Goal: Task Accomplishment & Management: Manage account settings

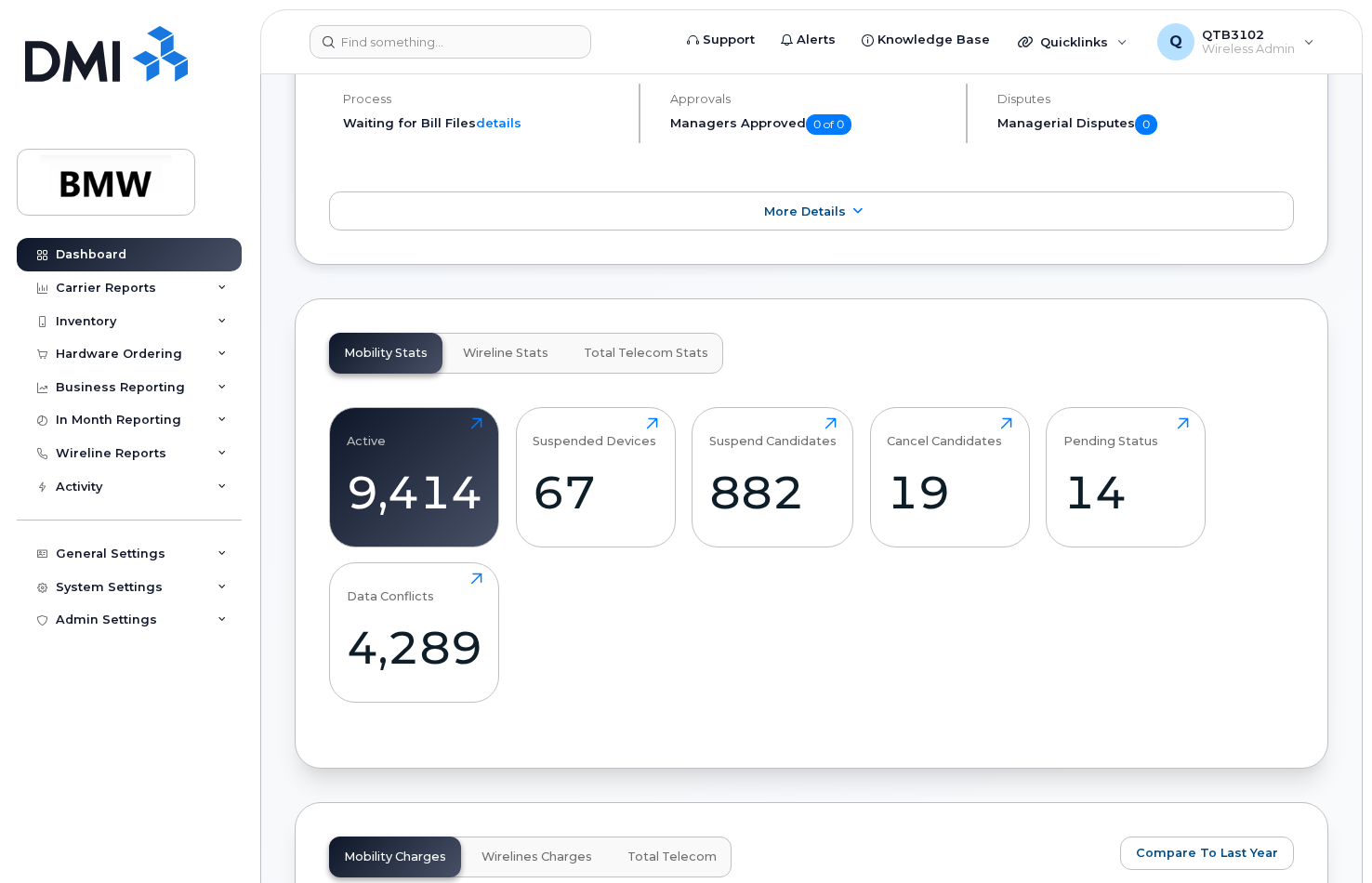
scroll to position [372, 0]
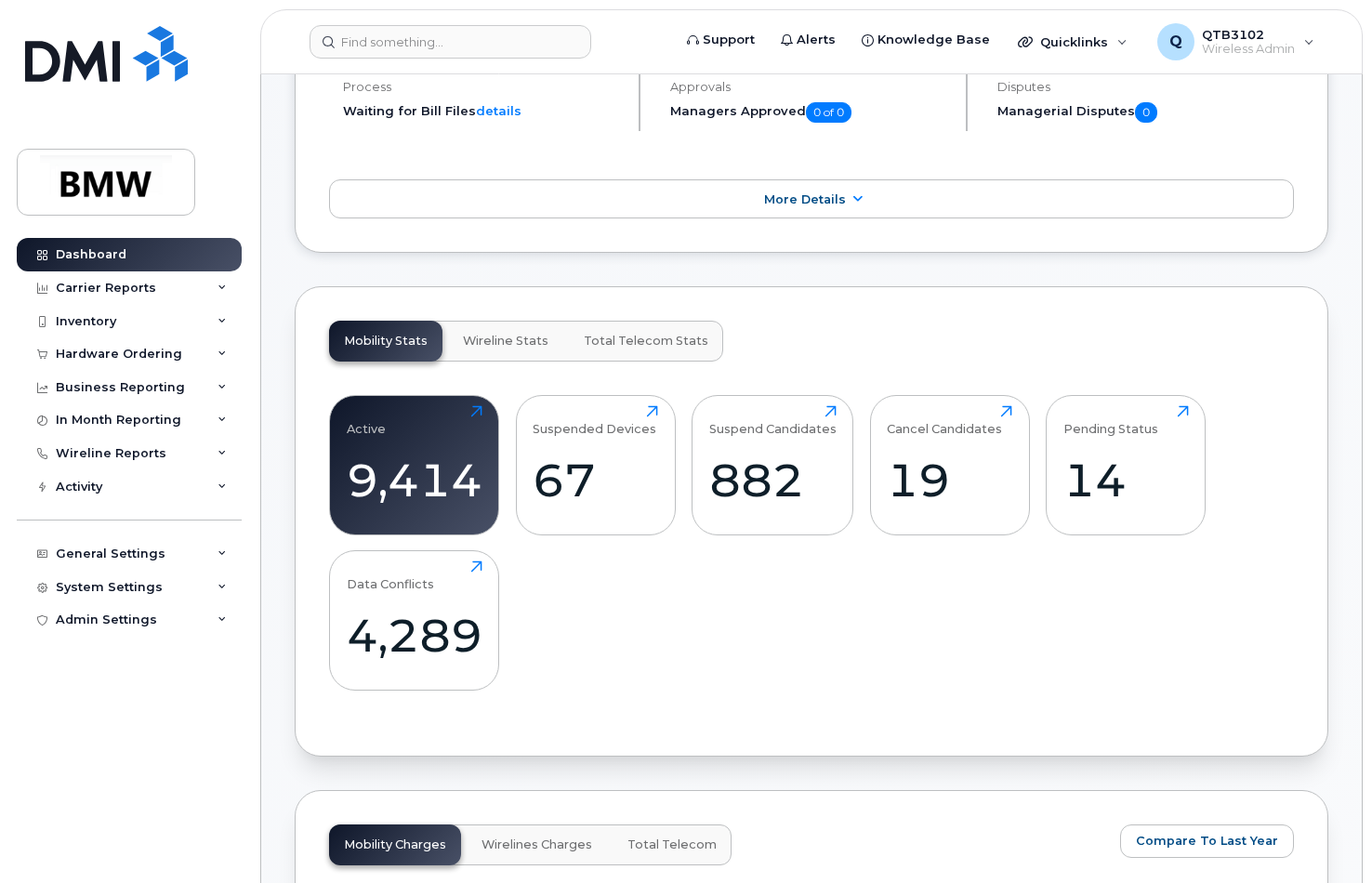
drag, startPoint x: 703, startPoint y: 583, endPoint x: 766, endPoint y: 582, distance: 63.0
click at [703, 583] on div "Active 9,414 Click to view more Suspended Devices 67 Click to view more Suspend…" at bounding box center [811, 550] width 964 height 344
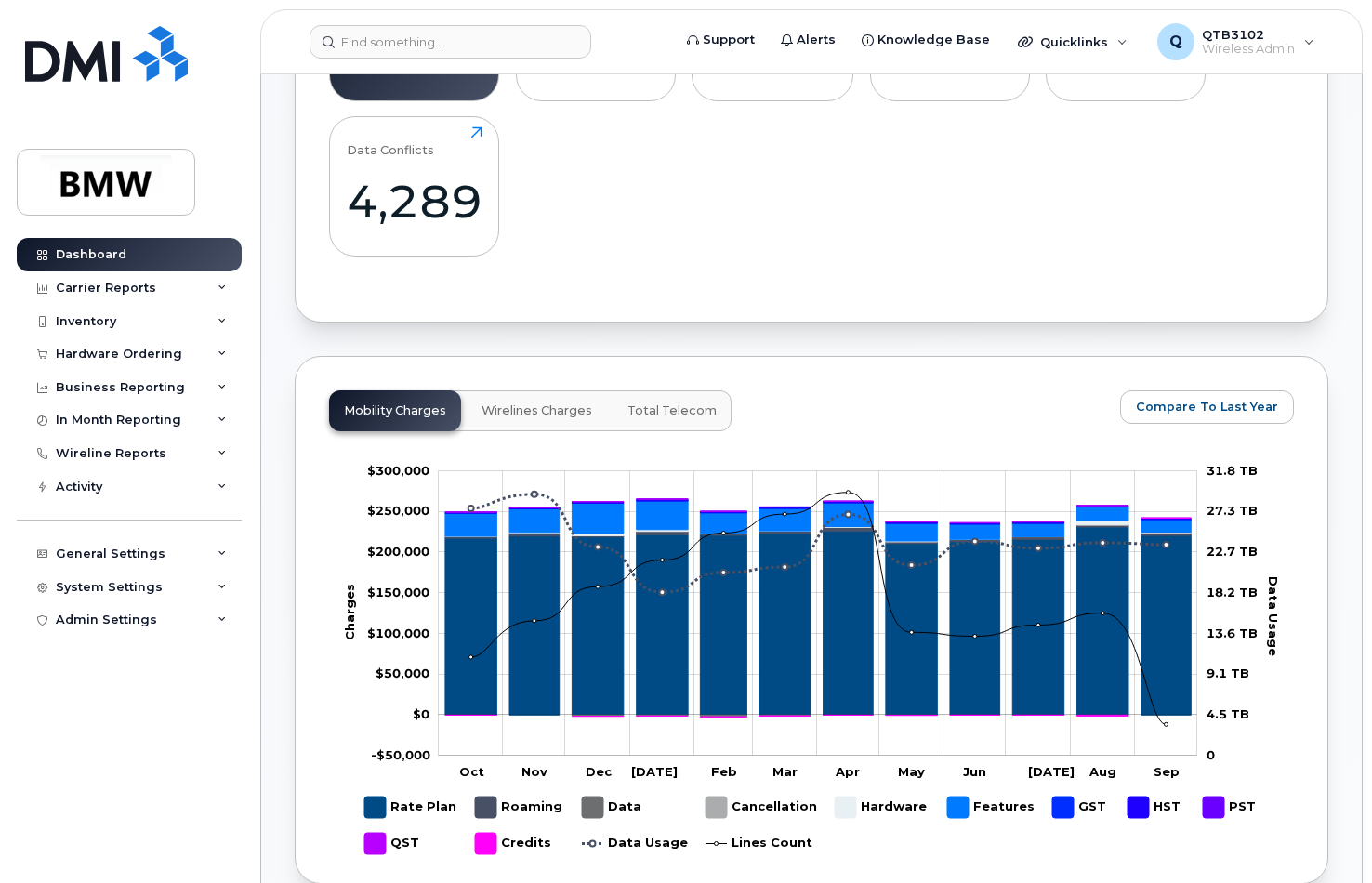
scroll to position [836, 0]
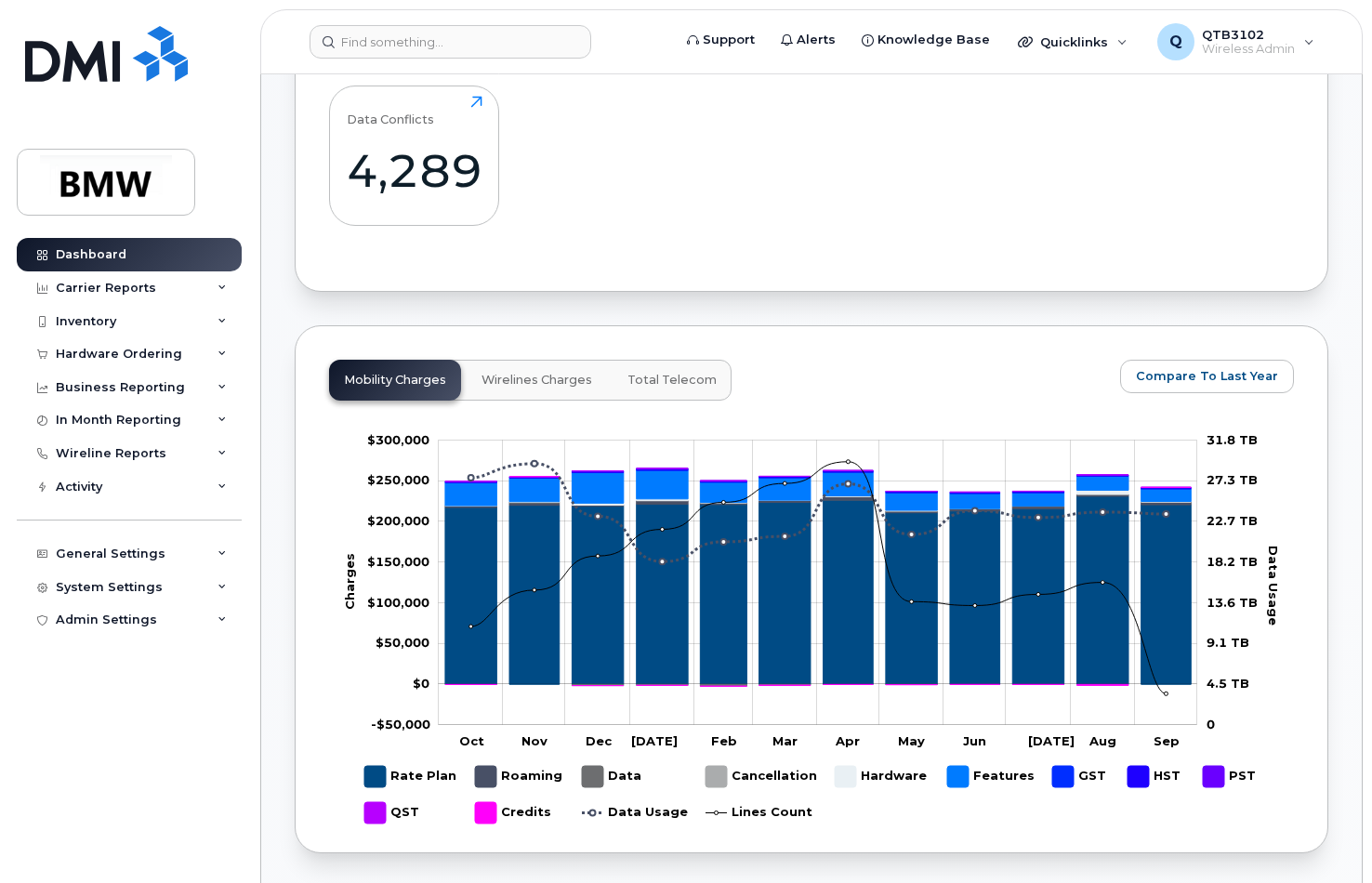
click at [555, 400] on button "Wirelines Charges" at bounding box center [536, 379] width 140 height 40
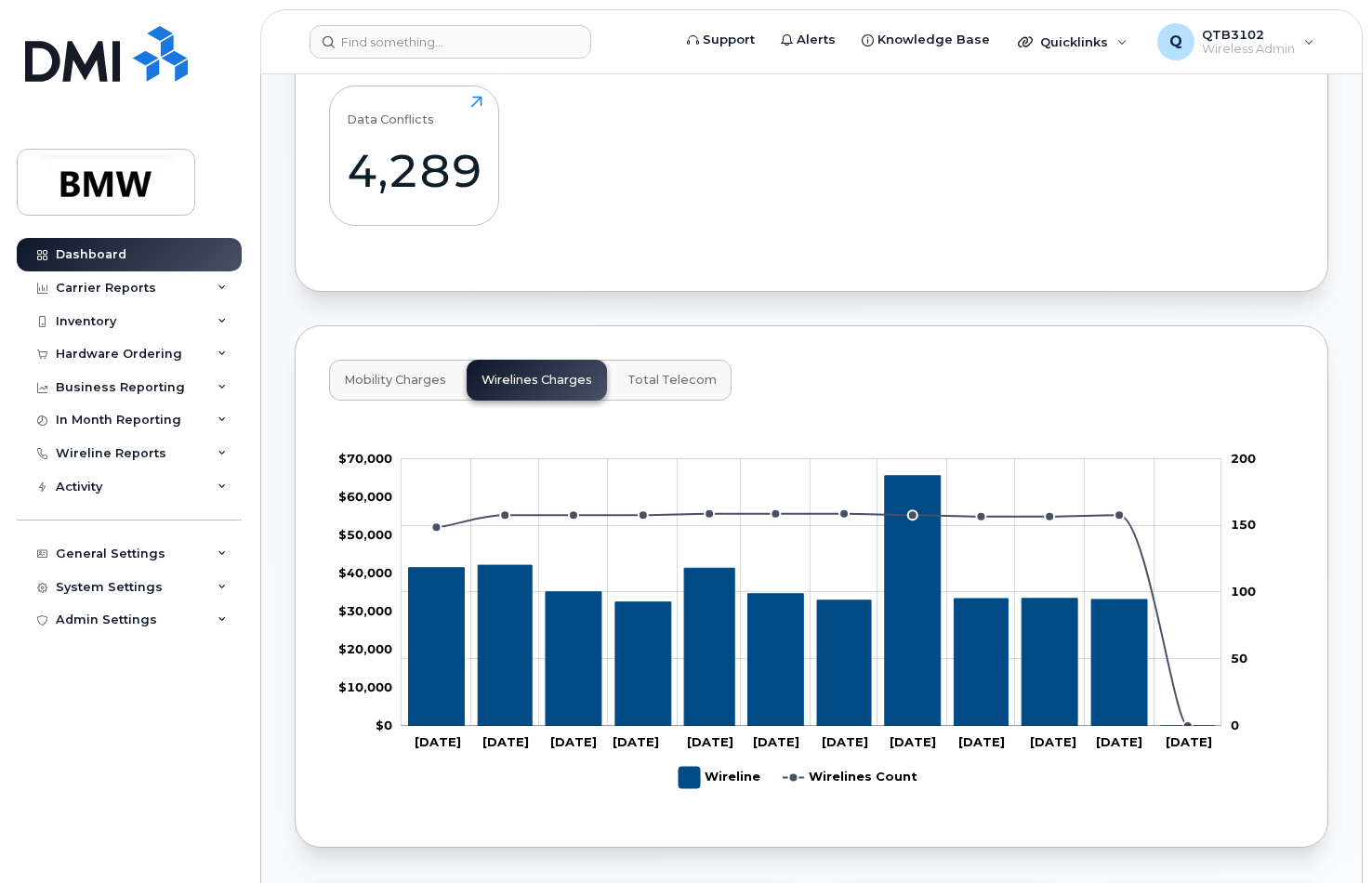
click at [401, 388] on span "Mobility Charges" at bounding box center [395, 380] width 103 height 15
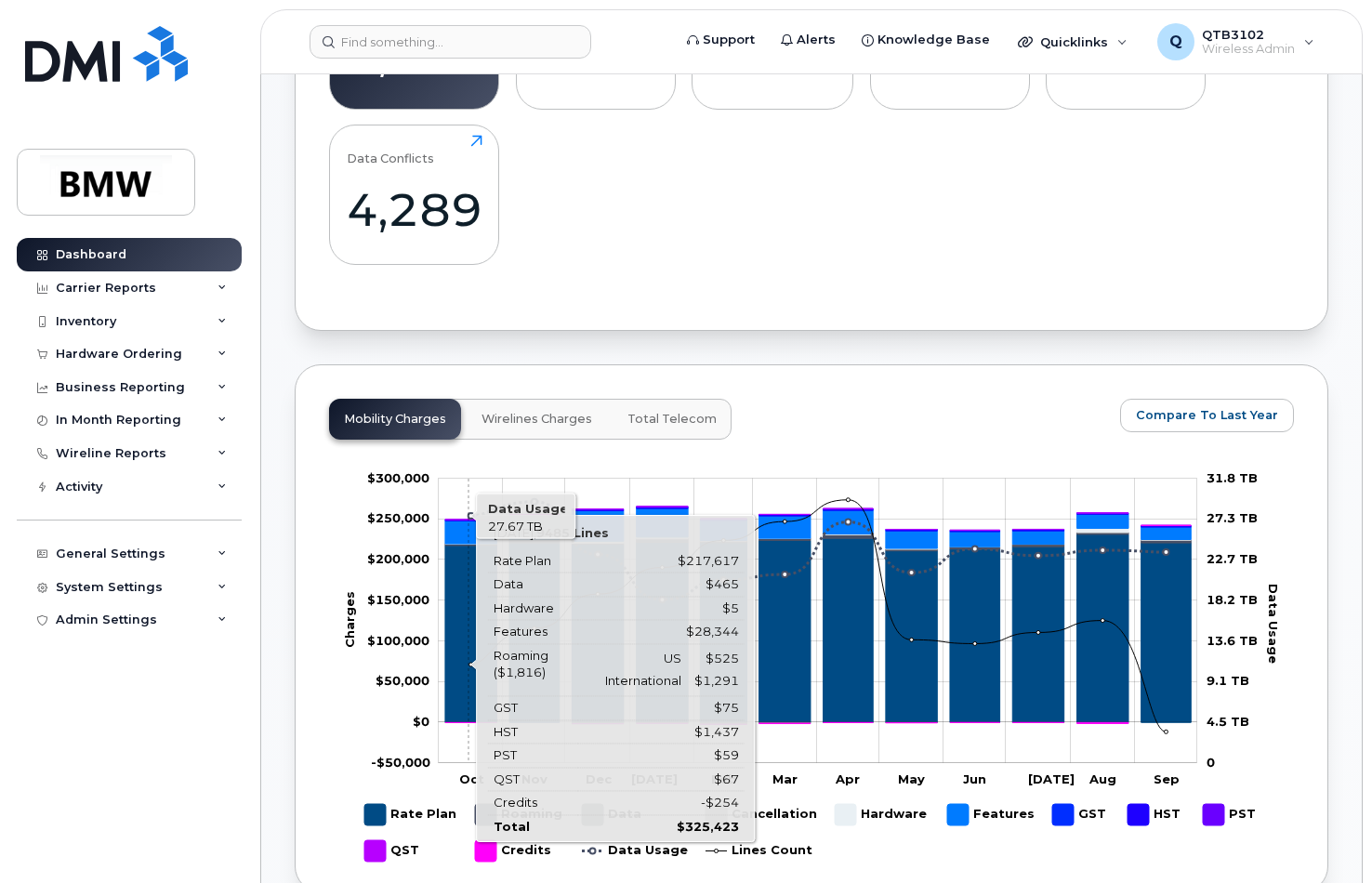
scroll to position [557, 0]
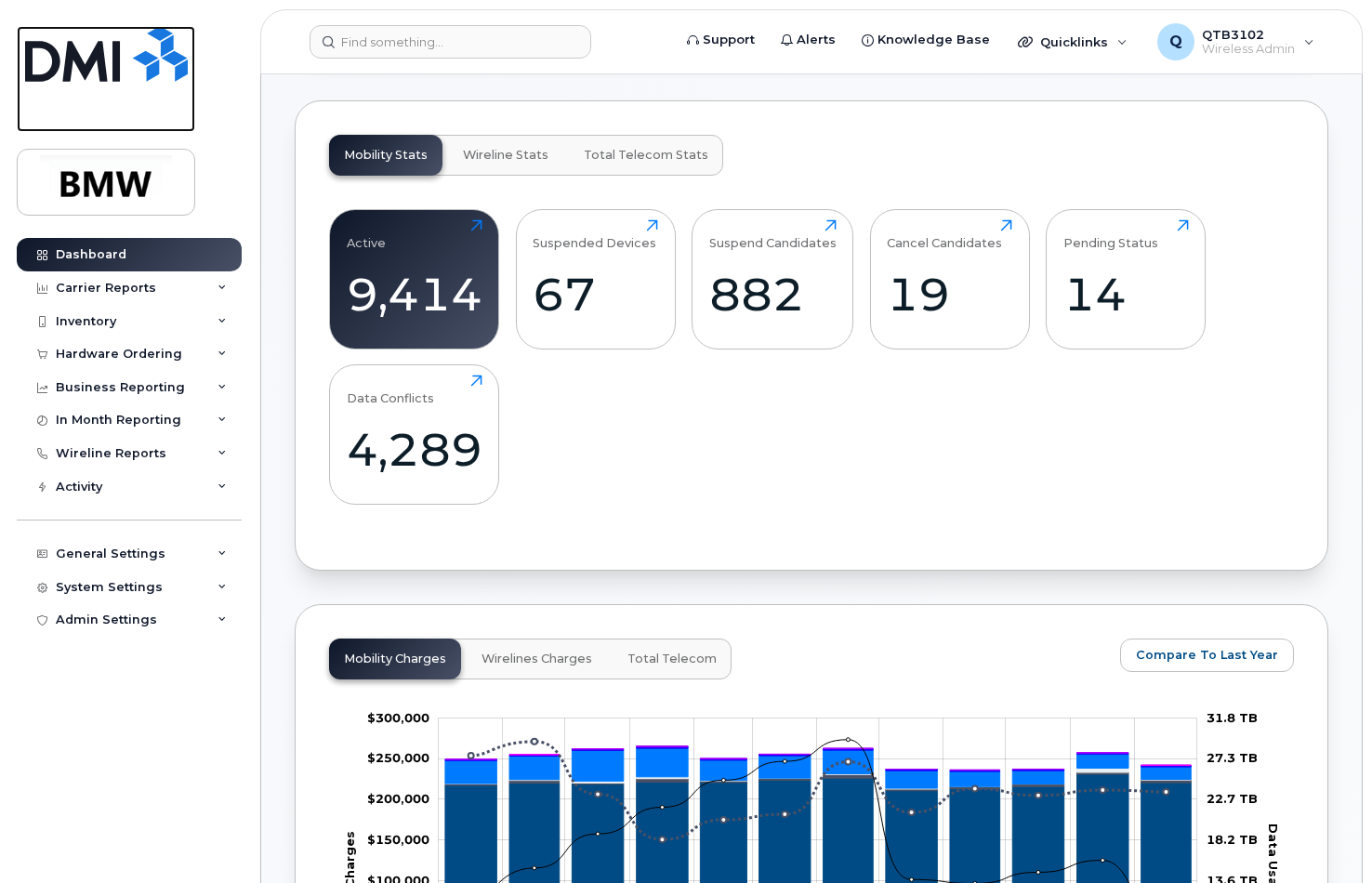
drag, startPoint x: 143, startPoint y: 119, endPoint x: 161, endPoint y: 122, distance: 18.2
click at [143, 119] on link at bounding box center [105, 79] width 178 height 106
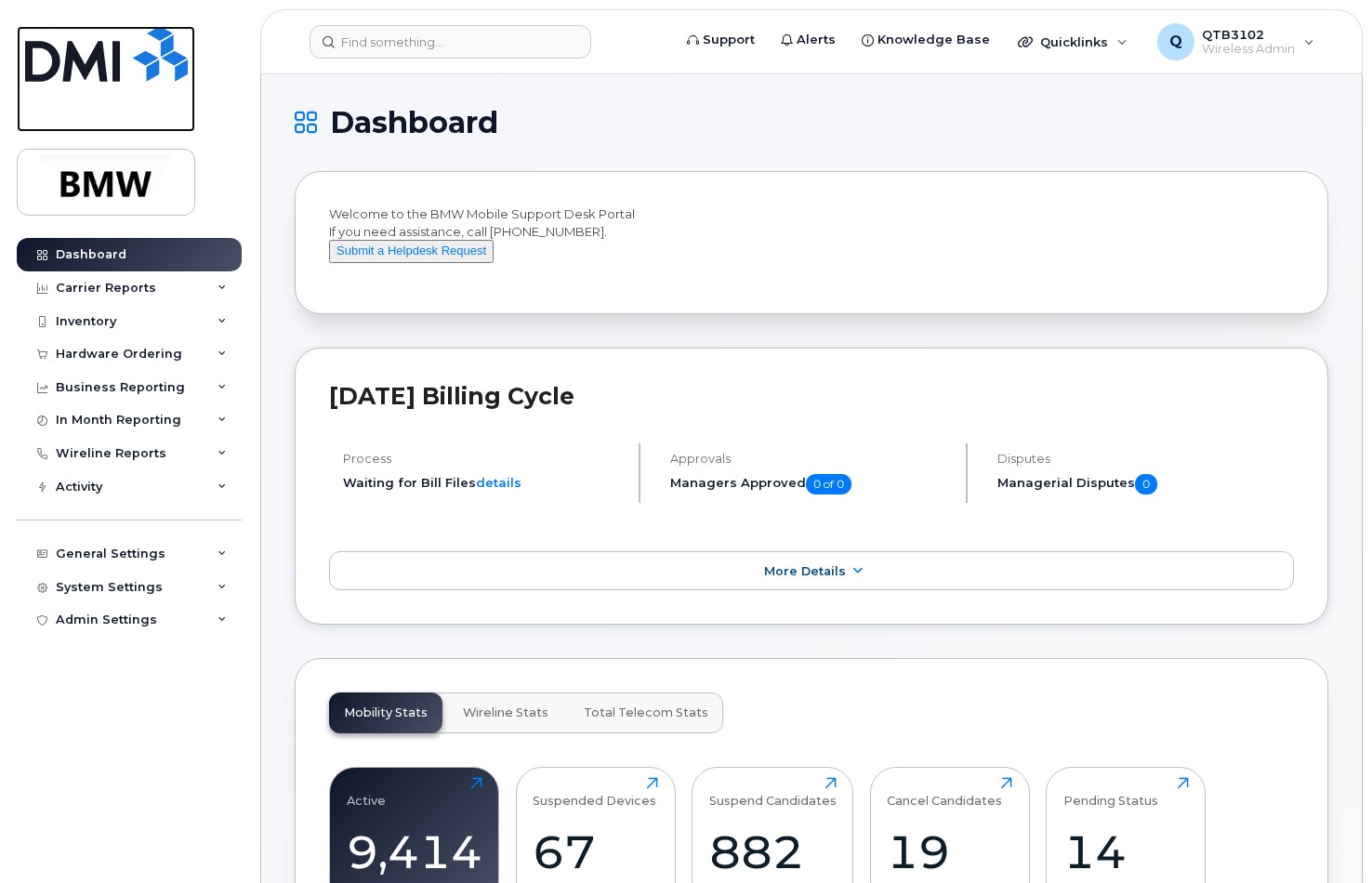
click at [179, 104] on link at bounding box center [105, 79] width 178 height 106
